Goal: Information Seeking & Learning: Find specific page/section

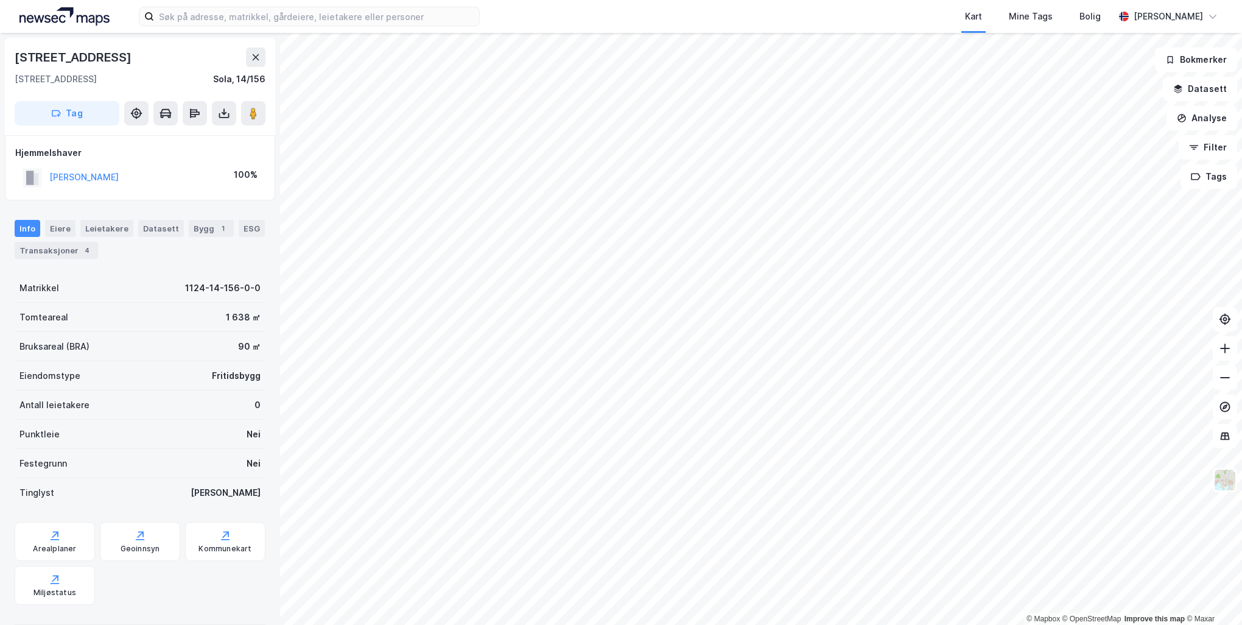
click at [280, 28] on div "Kart Mine Tags Bolig [PERSON_NAME]" at bounding box center [621, 16] width 1242 height 33
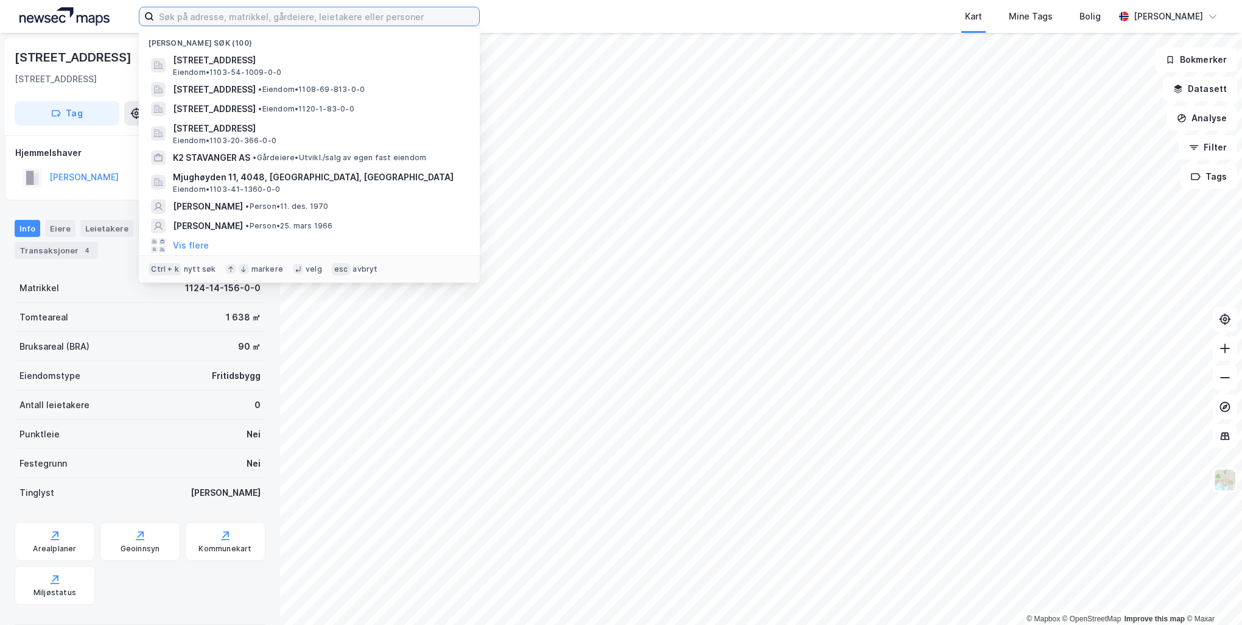
click at [278, 17] on input at bounding box center [316, 16] width 325 height 18
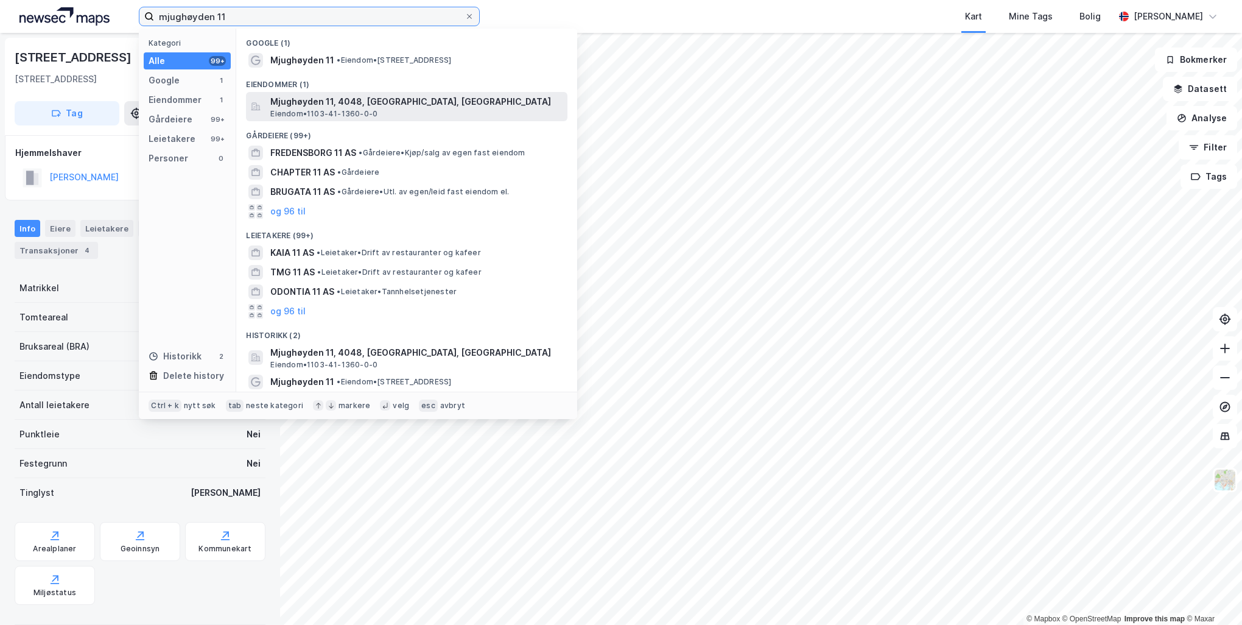
type input "mjughøyden 11"
click at [356, 104] on span "Mjughøyden 11, 4048, [GEOGRAPHIC_DATA], [GEOGRAPHIC_DATA]" at bounding box center [416, 101] width 292 height 15
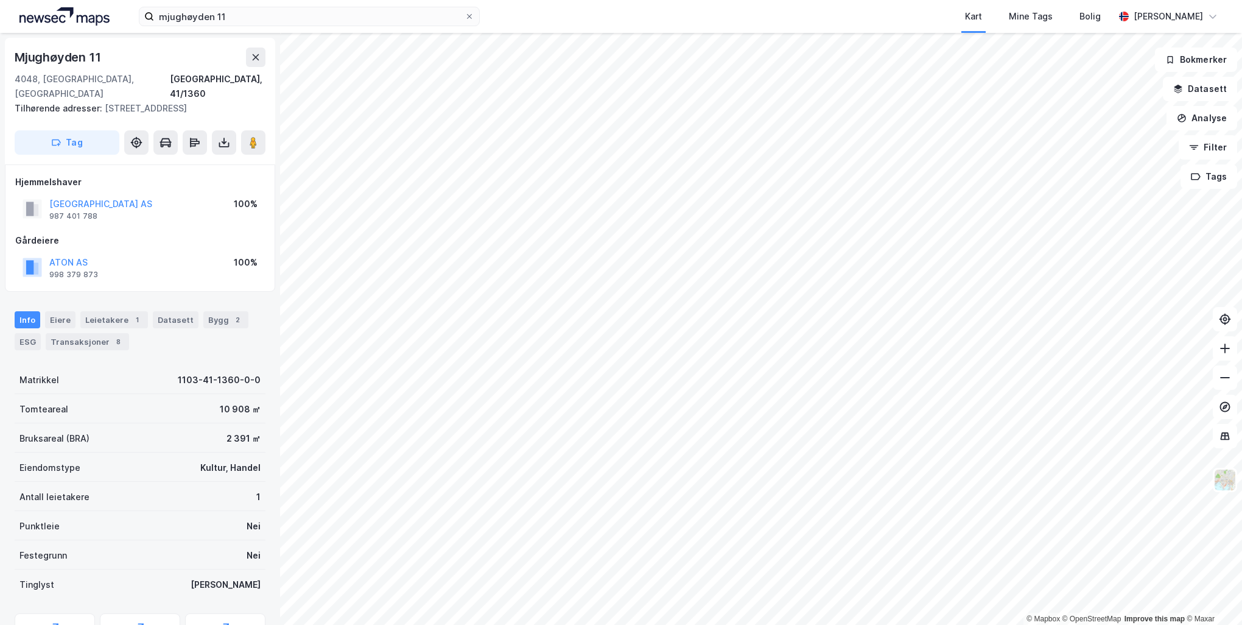
scroll to position [66, 0]
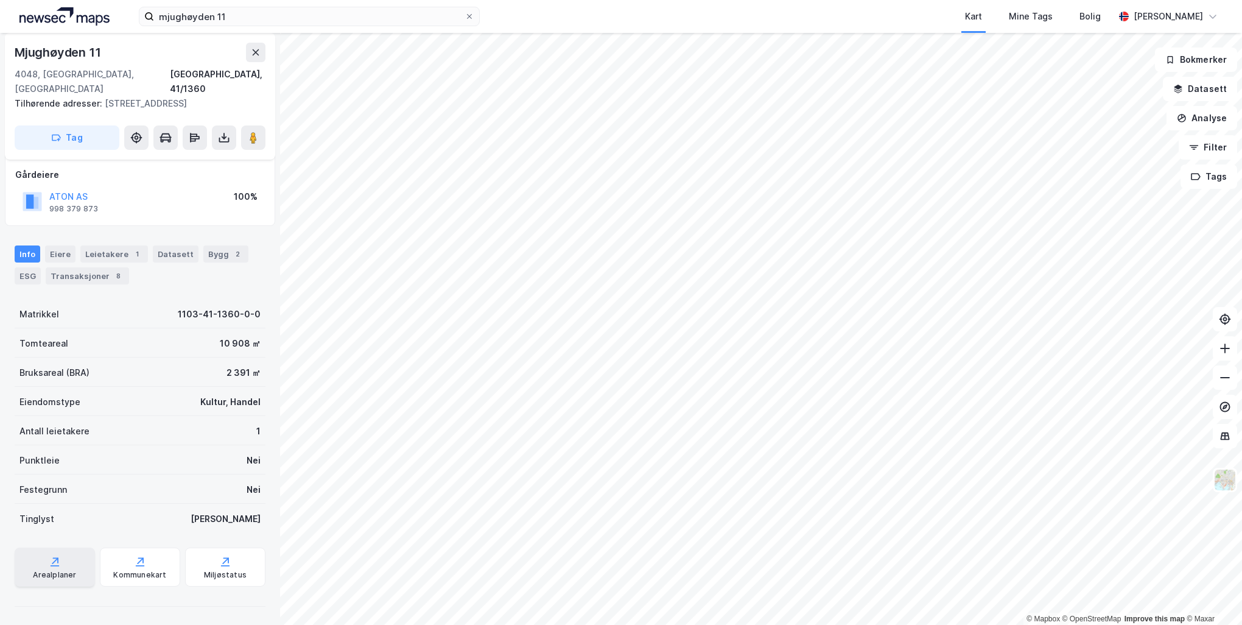
click at [58, 570] on div "Arealplaner" at bounding box center [54, 575] width 43 height 10
